Goal: Find specific page/section: Find specific page/section

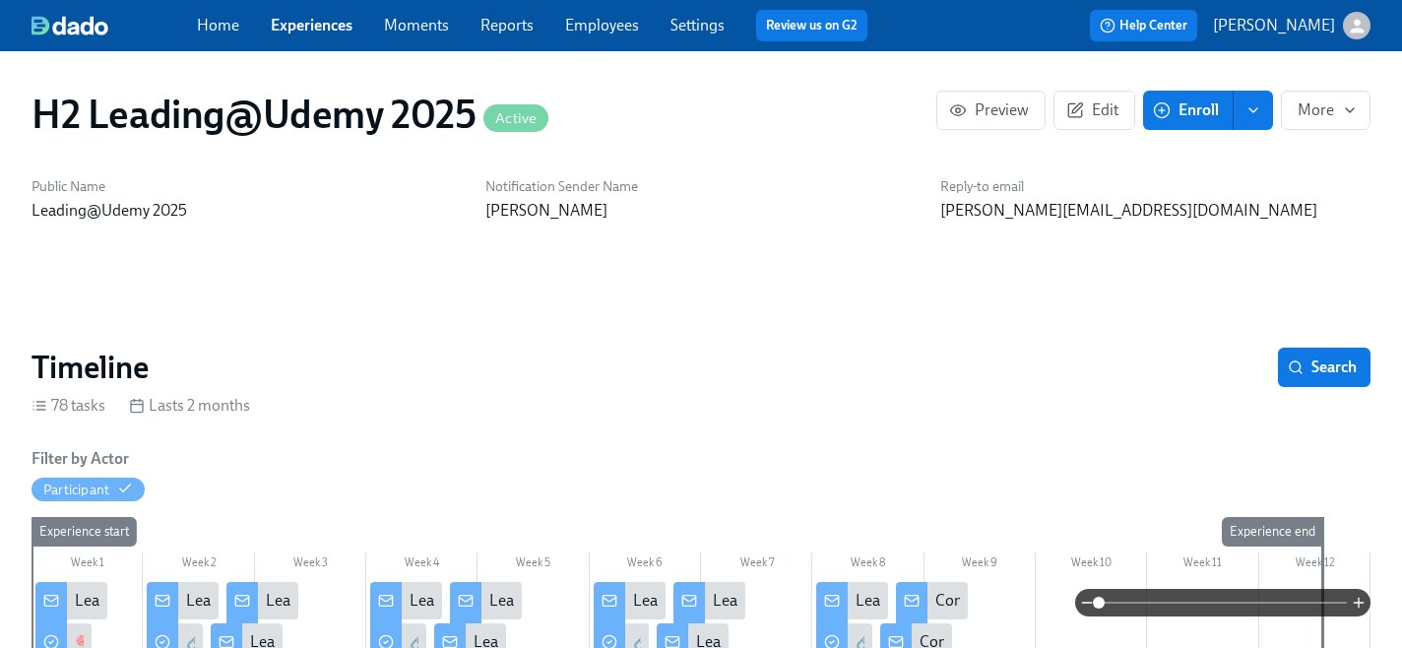
scroll to position [595, 0]
click at [290, 31] on link "Experiences" at bounding box center [312, 25] width 82 height 19
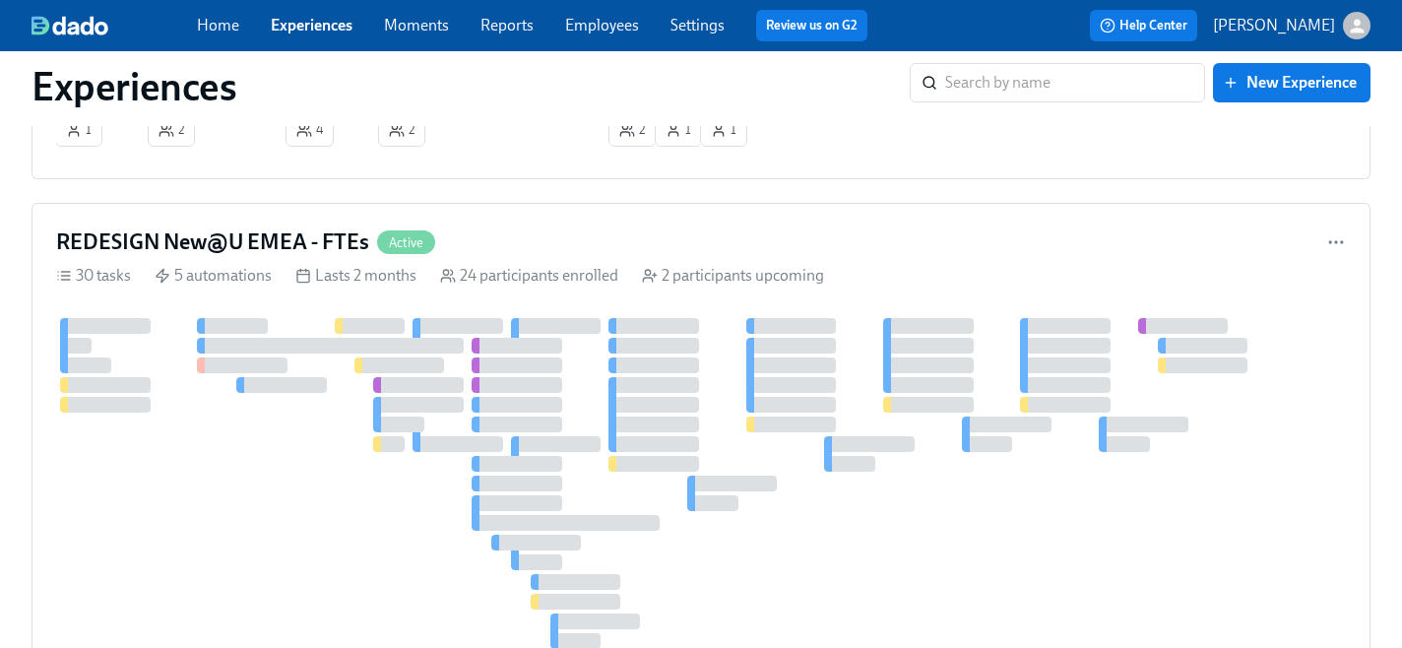
scroll to position [711, 0]
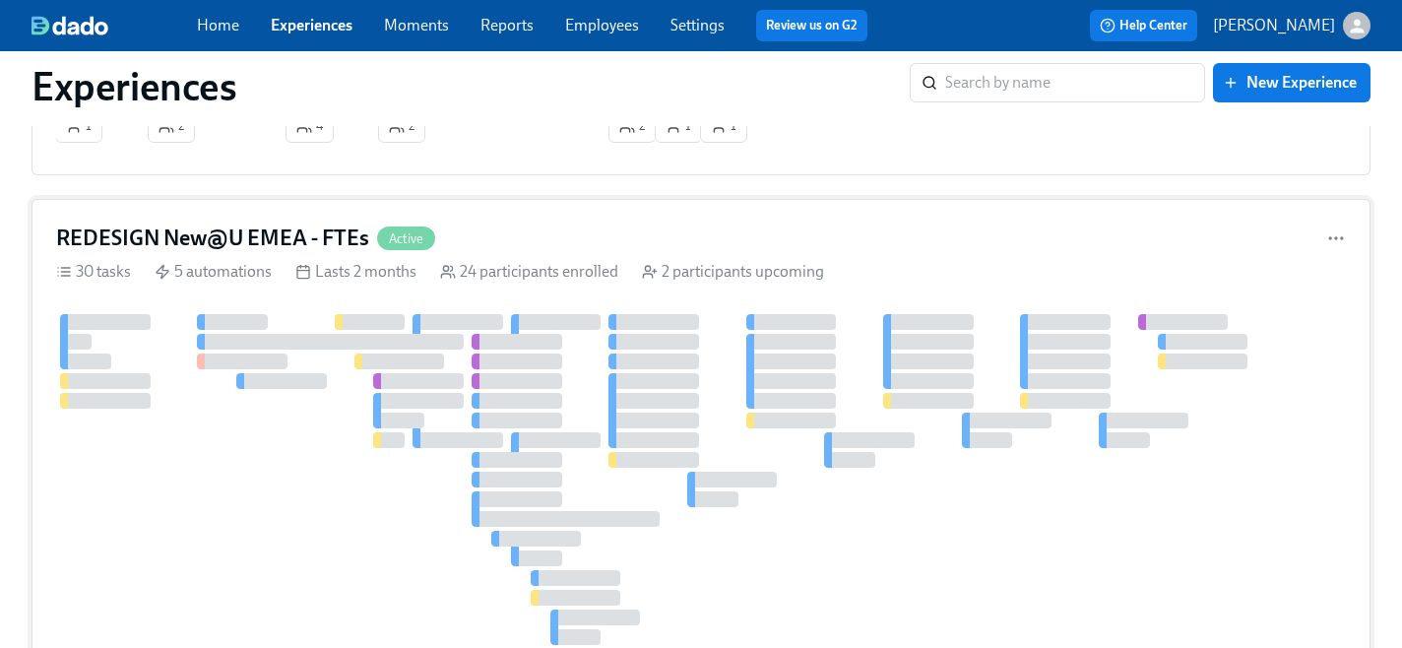
click at [301, 235] on h4 "REDESIGN New@U EMEA - FTEs" at bounding box center [212, 238] width 313 height 30
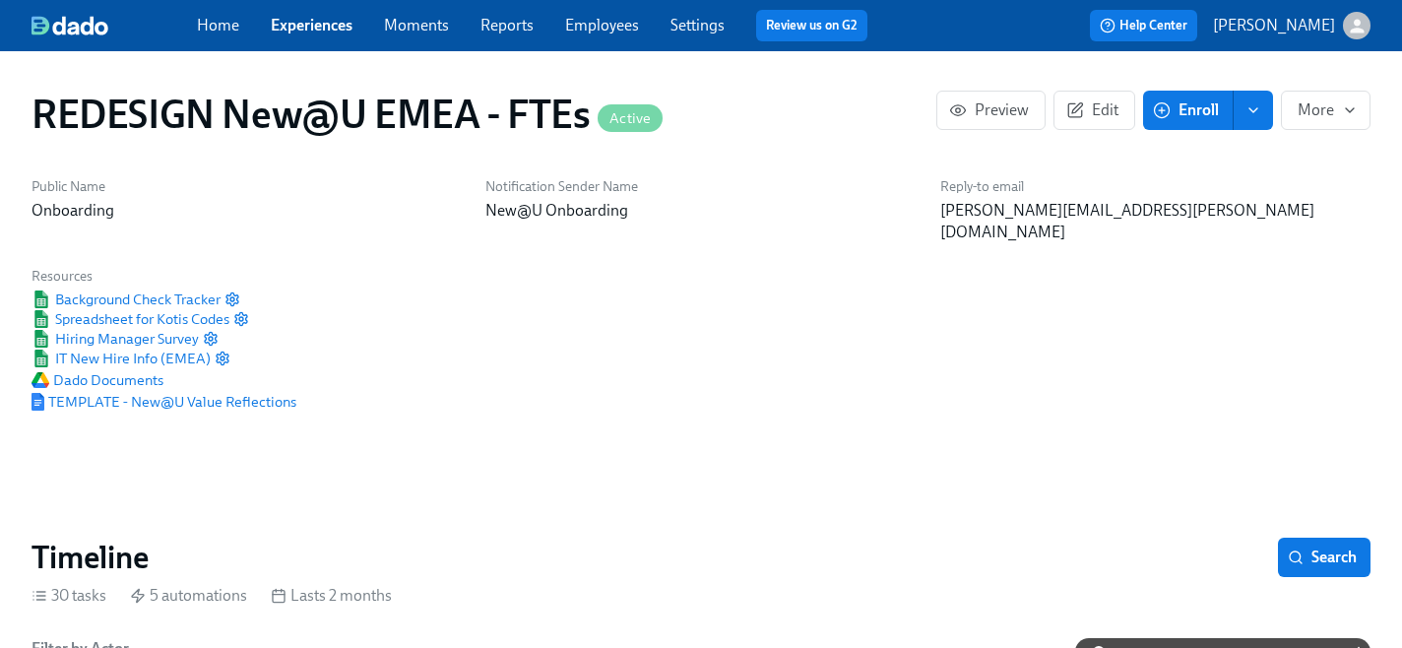
click at [292, 23] on link "Experiences" at bounding box center [312, 25] width 82 height 19
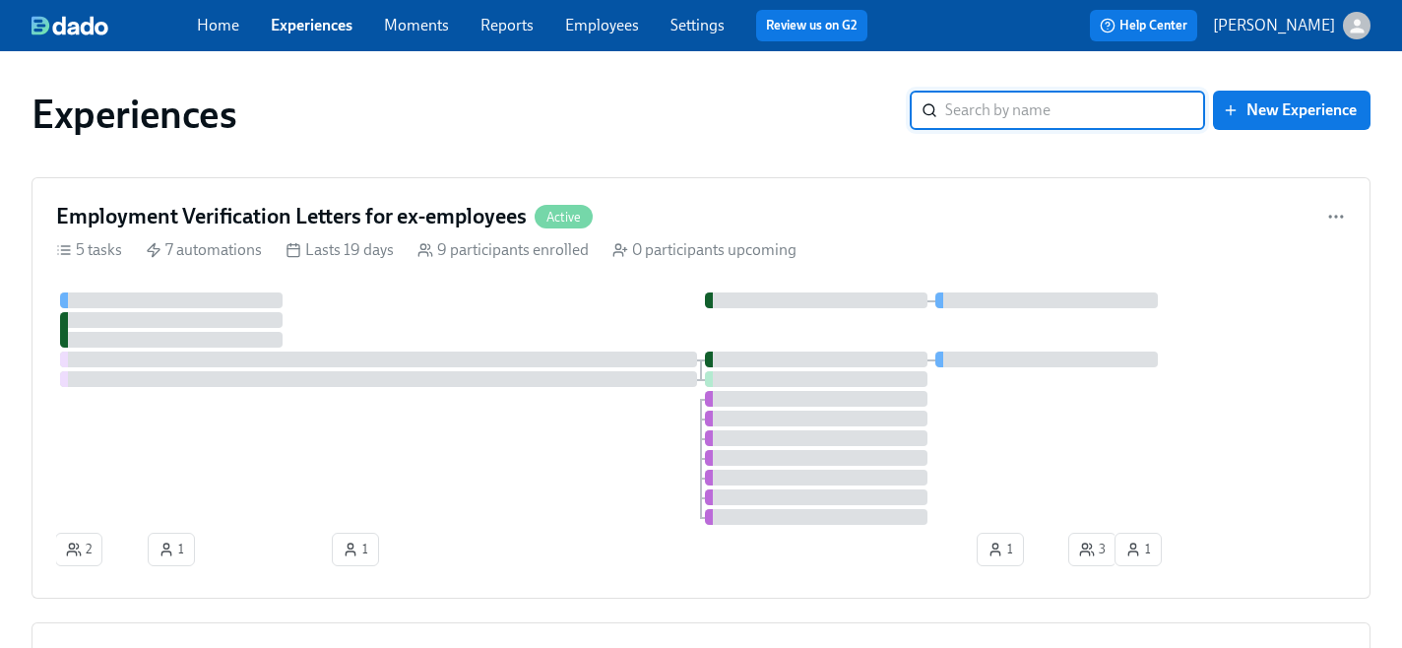
click at [1092, 102] on input "search" at bounding box center [1075, 110] width 260 height 39
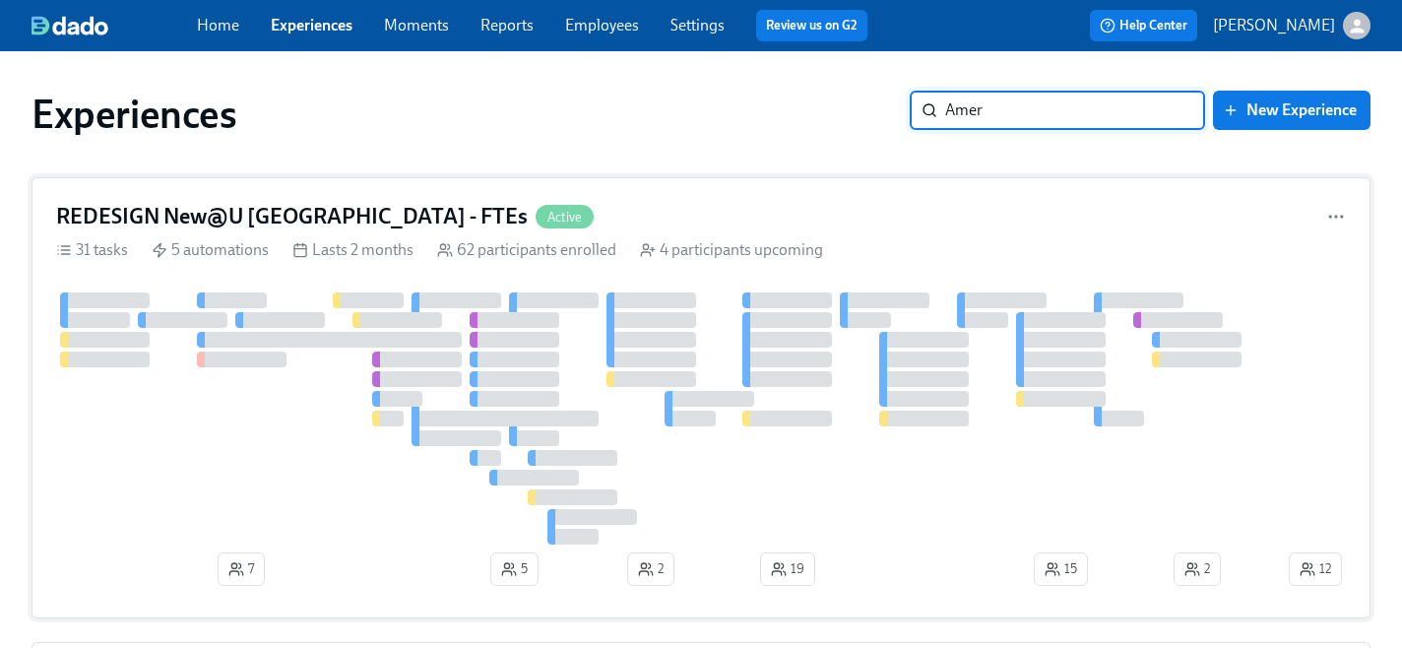
type input "Amer"
click at [282, 215] on h4 "REDESIGN New@U [GEOGRAPHIC_DATA] - FTEs" at bounding box center [292, 217] width 472 height 30
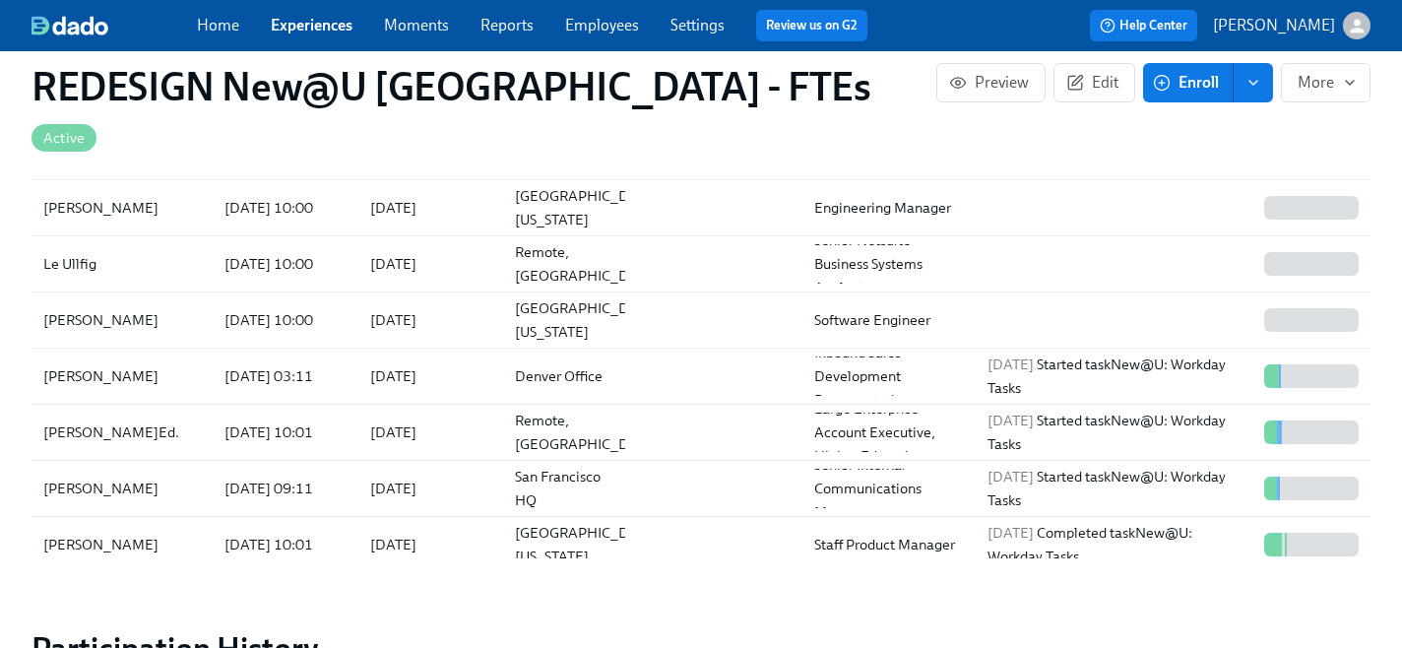
scroll to position [10, 0]
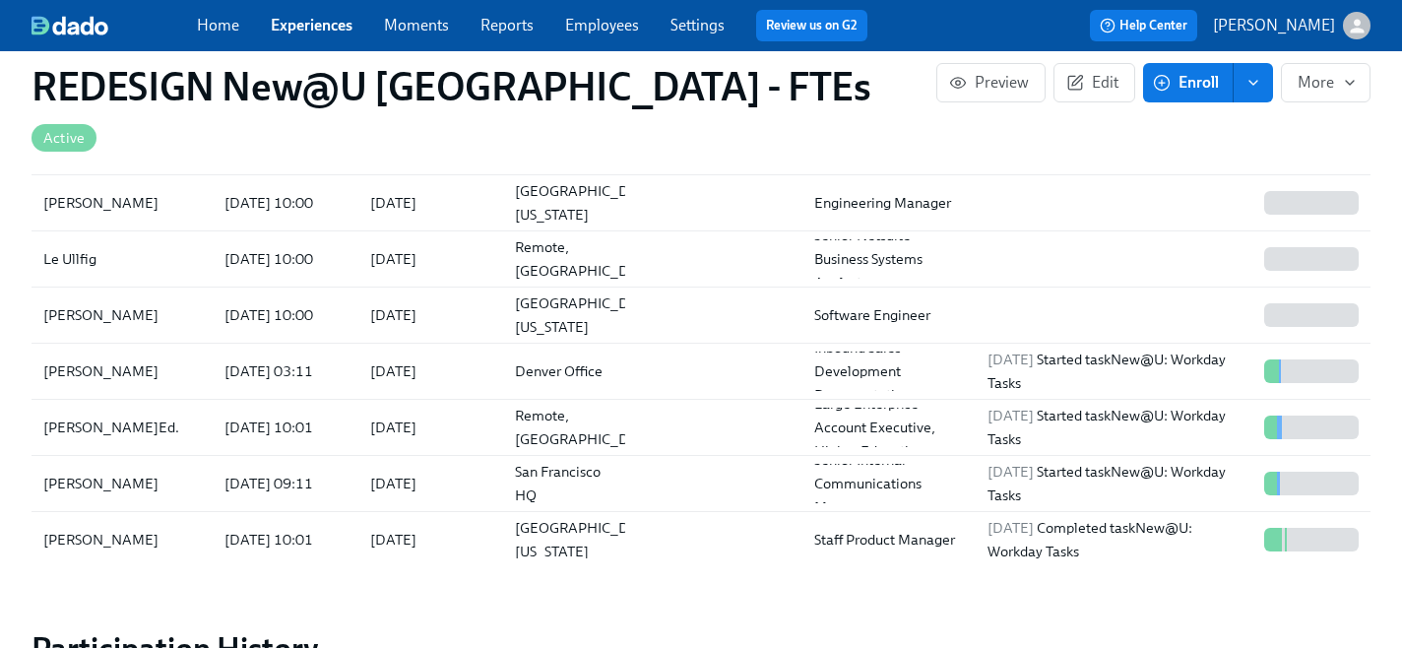
click at [297, 29] on link "Experiences" at bounding box center [312, 25] width 82 height 19
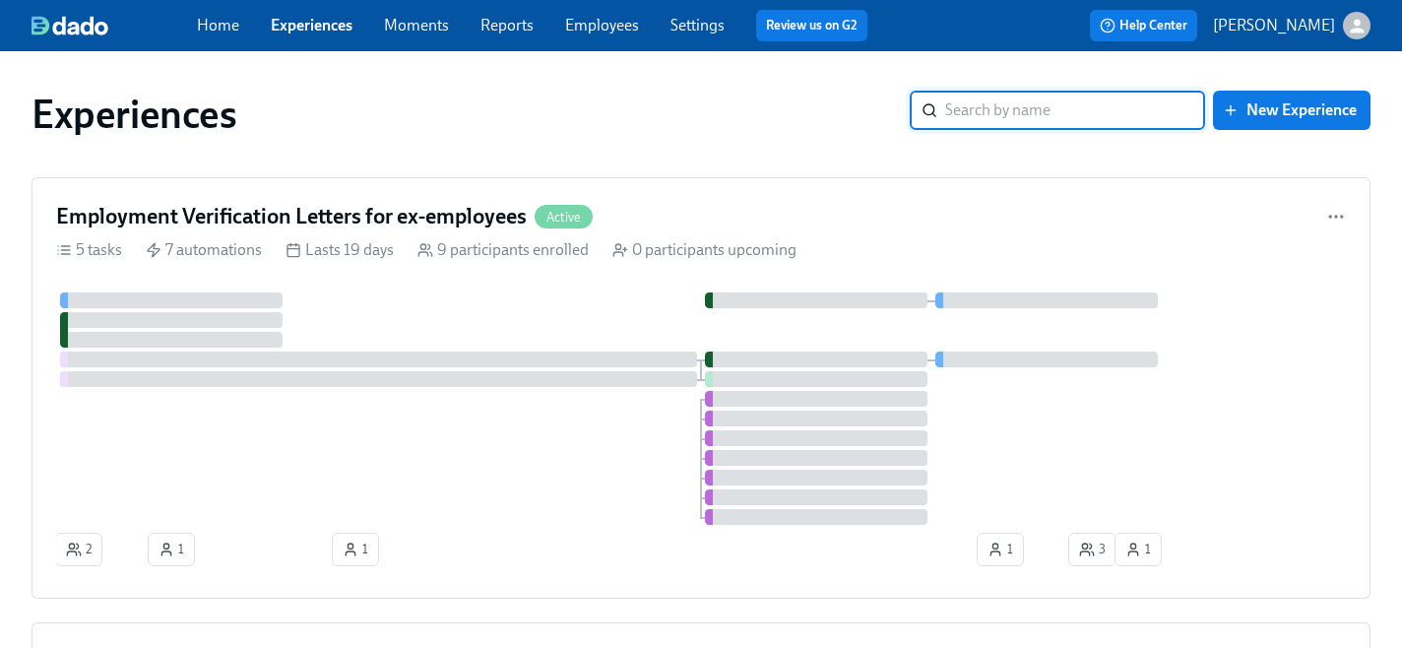
click at [988, 107] on input "search" at bounding box center [1075, 110] width 260 height 39
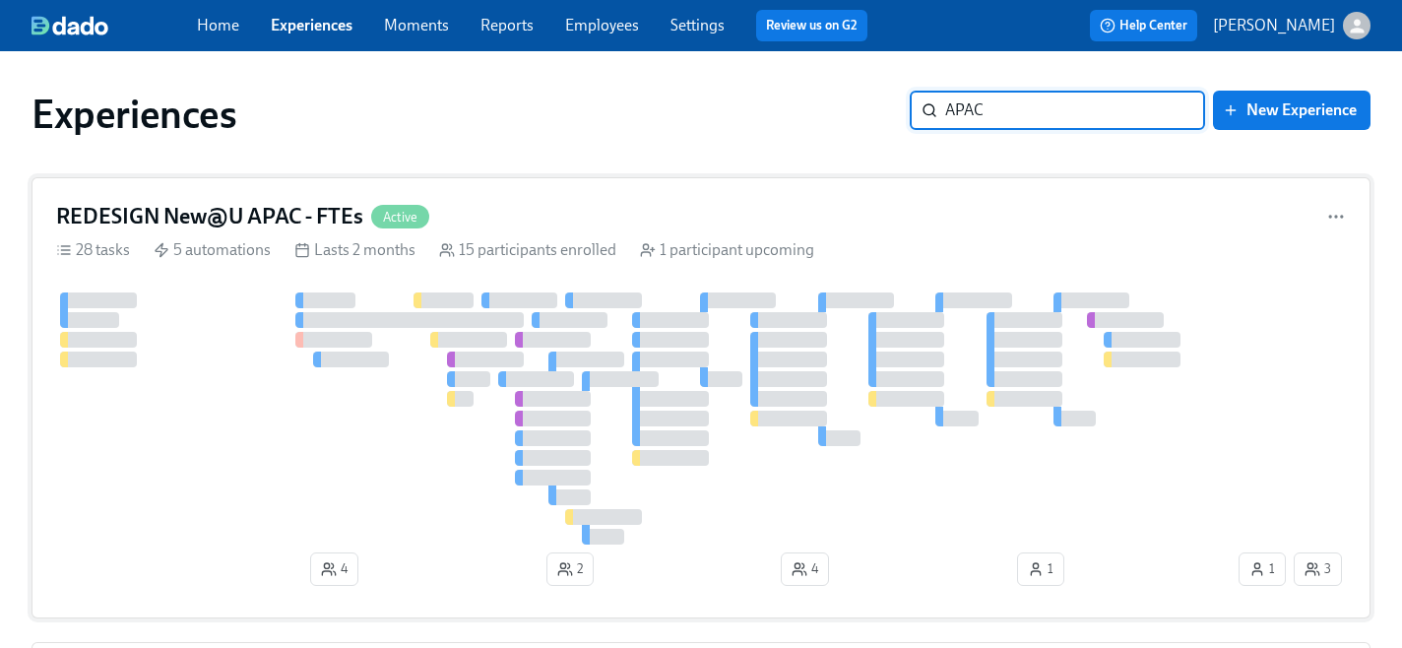
type input "APAC"
click at [255, 213] on h4 "REDESIGN New@U APAC - FTEs" at bounding box center [209, 217] width 307 height 30
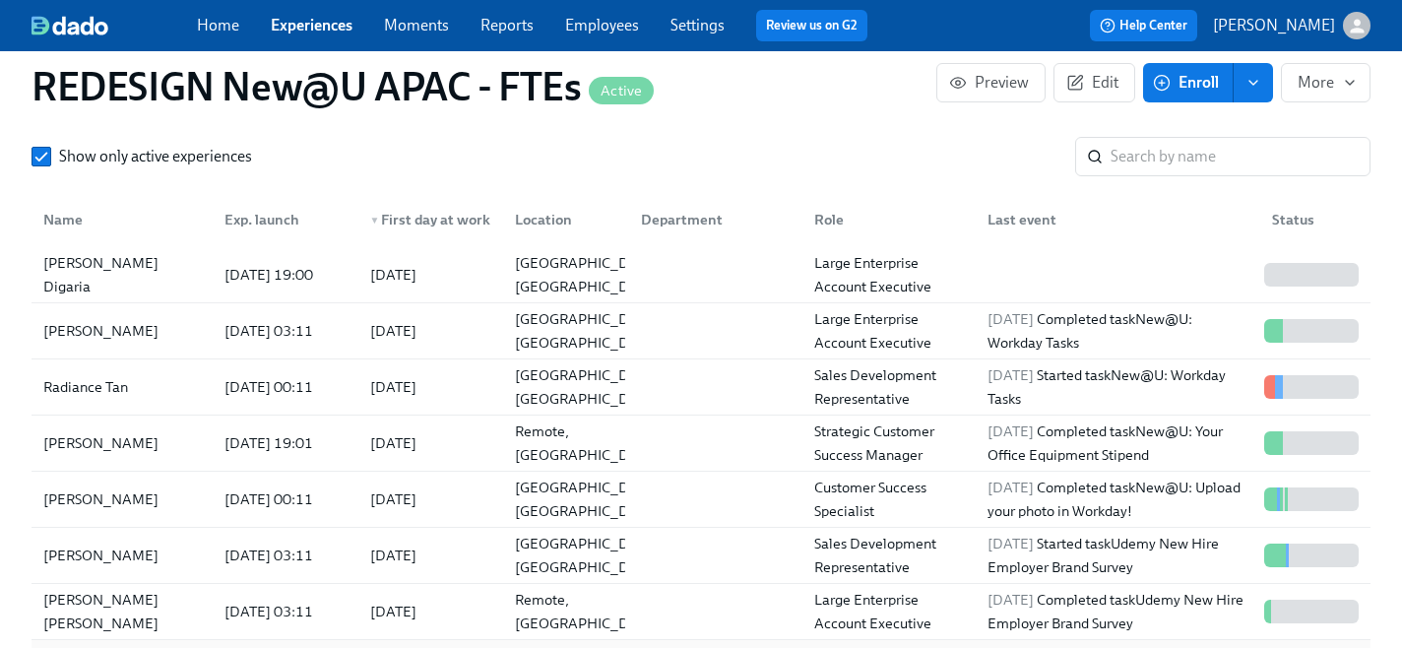
scroll to position [3, 0]
